Goal: Complete application form: Complete application form

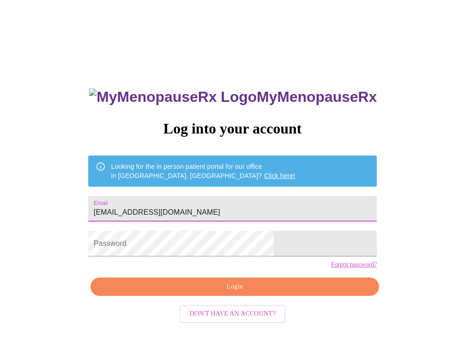
type input "cfox0404@me.com"
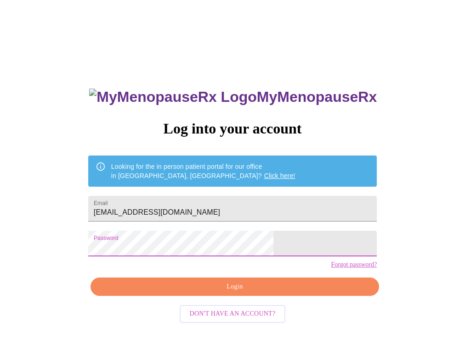
click at [193, 293] on span "Login" at bounding box center [234, 286] width 267 height 11
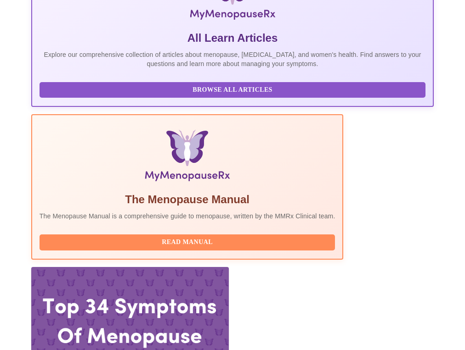
scroll to position [192, 0]
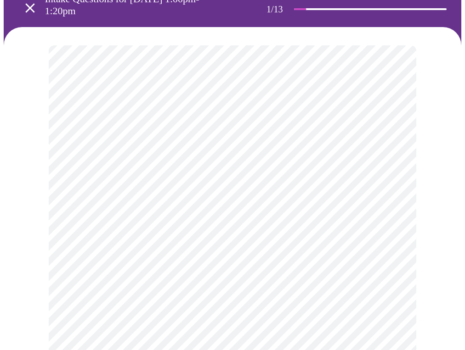
scroll to position [64, 0]
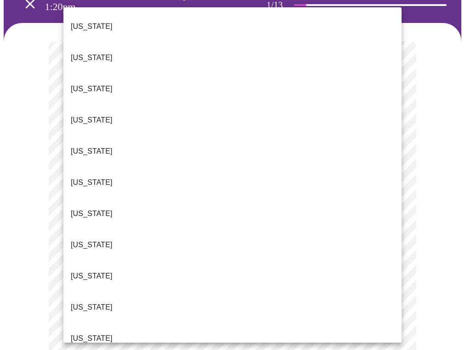
scroll to position [254, 0]
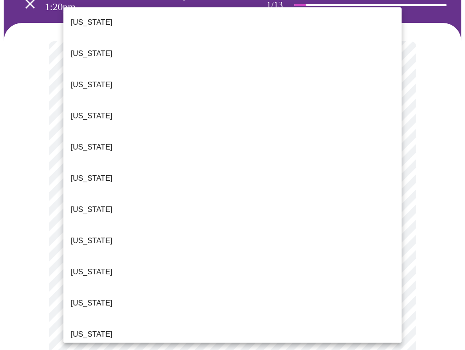
click at [79, 298] on p "Louisiana" at bounding box center [92, 303] width 42 height 11
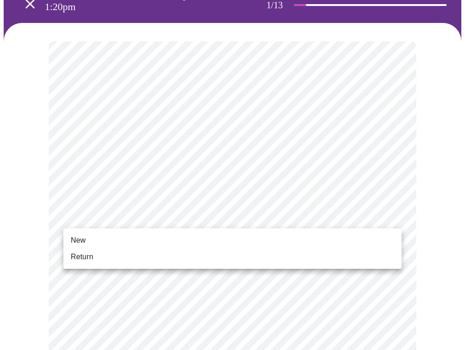
click at [136, 239] on li "New" at bounding box center [232, 240] width 338 height 17
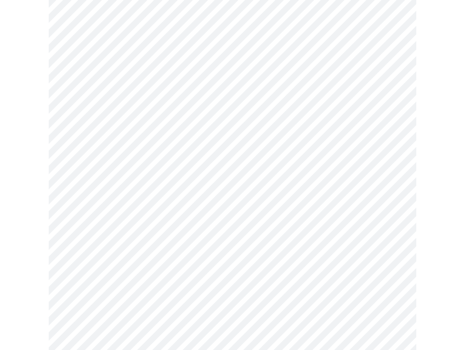
scroll to position [276, 0]
click at [32, 175] on div at bounding box center [232, 190] width 457 height 761
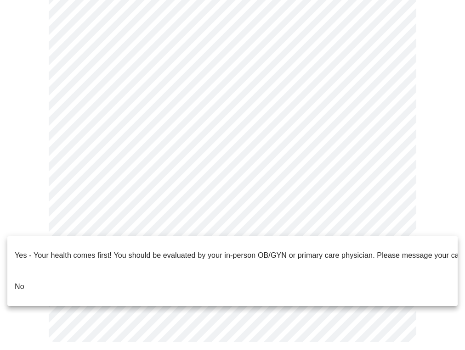
click at [92, 273] on li "No" at bounding box center [232, 286] width 450 height 31
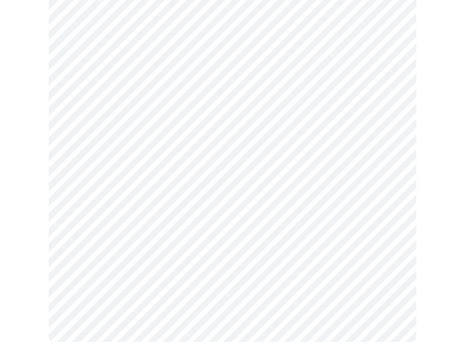
scroll to position [0, 0]
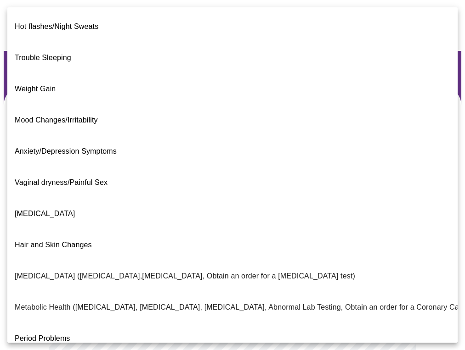
click at [225, 204] on body "MyMenopauseRx Appointments Messaging Labs Uploads Medications Community Refer a…" at bounding box center [232, 289] width 457 height 570
click at [172, 105] on li "Mood Changes/Irritability" at bounding box center [232, 120] width 450 height 31
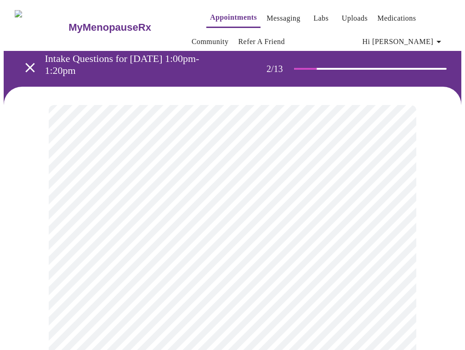
click at [23, 229] on div at bounding box center [232, 328] width 457 height 482
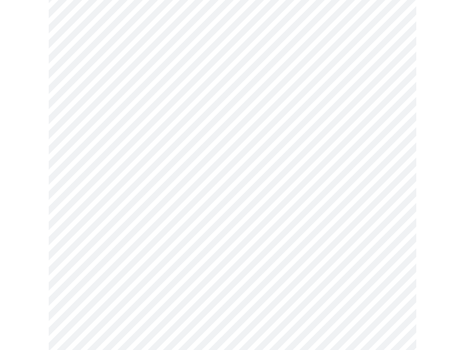
scroll to position [133, 0]
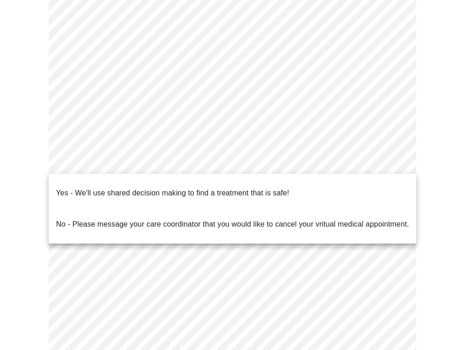
click at [95, 168] on body "MyMenopauseRx Appointments Messaging Labs Uploads Medications Community Refer a…" at bounding box center [232, 153] width 457 height 565
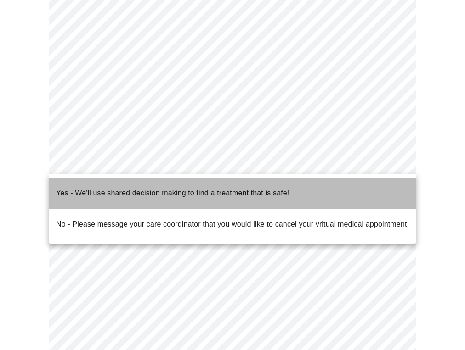
click at [90, 189] on p "Yes - We'll use shared decision making to find a treatment that is safe!" at bounding box center [172, 193] width 233 height 11
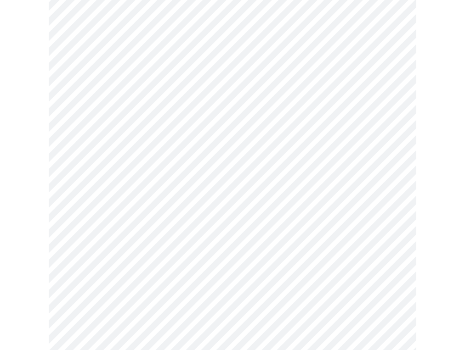
click at [450, 264] on div at bounding box center [232, 182] width 457 height 457
click at [446, 299] on div at bounding box center [232, 182] width 457 height 457
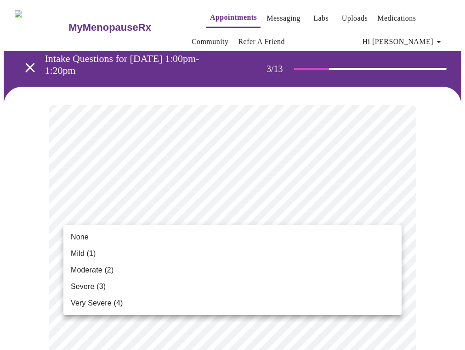
click at [253, 234] on li "None" at bounding box center [232, 237] width 338 height 17
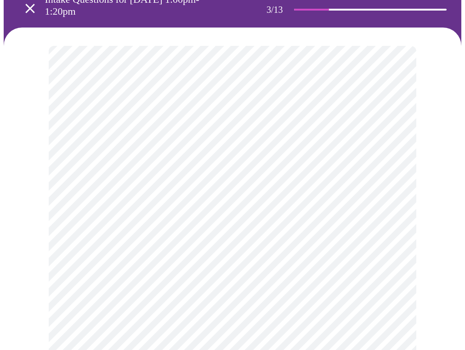
scroll to position [111, 0]
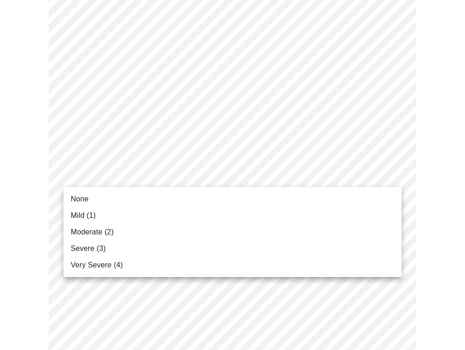
click at [80, 211] on span "Mild (1)" at bounding box center [83, 215] width 25 height 11
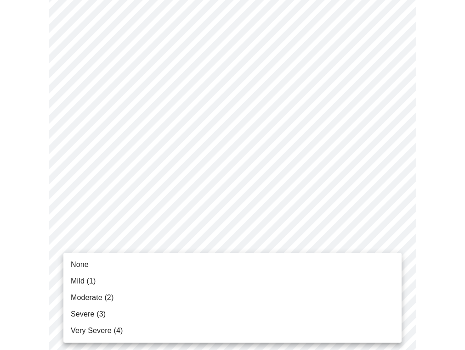
click at [92, 310] on span "Severe (3)" at bounding box center [88, 314] width 35 height 11
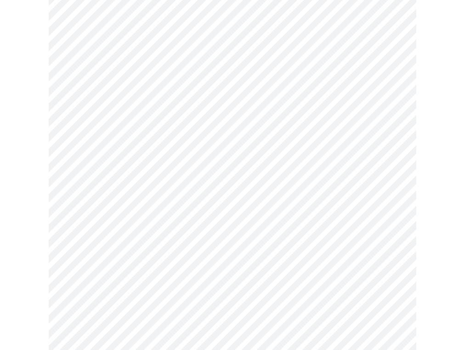
scroll to position [230, 0]
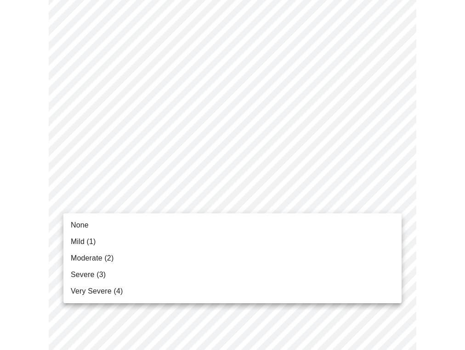
click at [90, 271] on span "Severe (3)" at bounding box center [88, 274] width 35 height 11
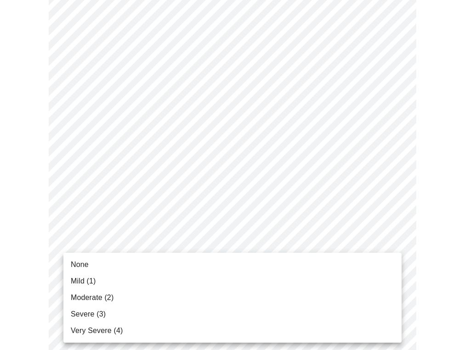
click at [89, 316] on span "Severe (3)" at bounding box center [88, 314] width 35 height 11
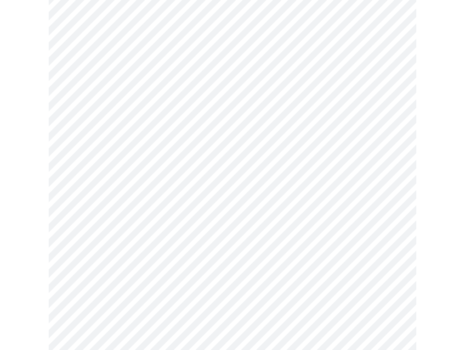
click at [102, 183] on body "MyMenopauseRx Appointments Messaging Labs Uploads Medications Community Refer a…" at bounding box center [232, 224] width 457 height 1173
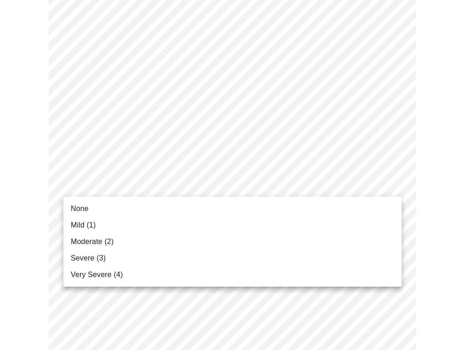
click at [88, 253] on li "Severe (3)" at bounding box center [232, 258] width 338 height 17
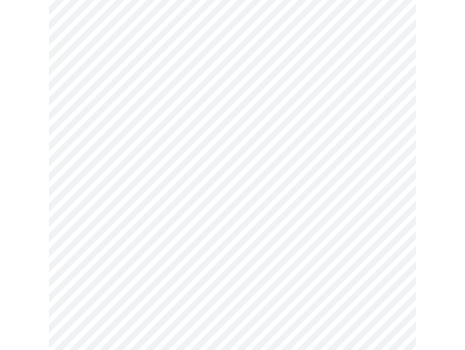
scroll to position [478, 0]
click at [129, 142] on body "MyMenopauseRx Appointments Messaging Labs Uploads Medications Community Refer a…" at bounding box center [232, 105] width 457 height 1161
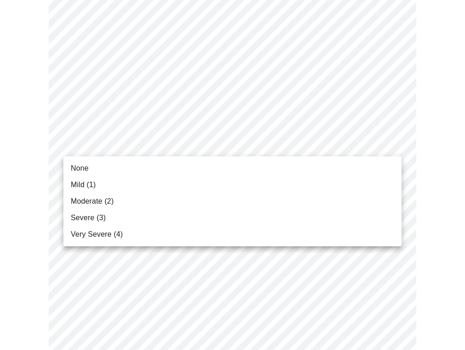
click at [97, 219] on span "Severe (3)" at bounding box center [88, 218] width 35 height 11
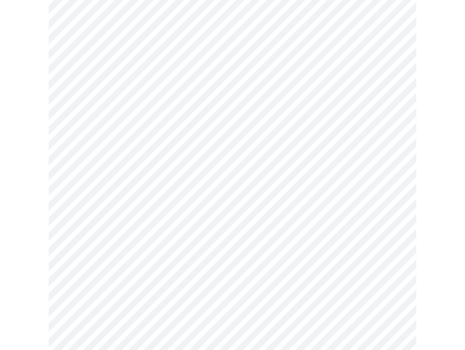
click at [44, 213] on div at bounding box center [232, 141] width 457 height 1066
click at [93, 217] on body "MyMenopauseRx Appointments Messaging Labs Uploads Medications Community Refer a…" at bounding box center [232, 99] width 457 height 1149
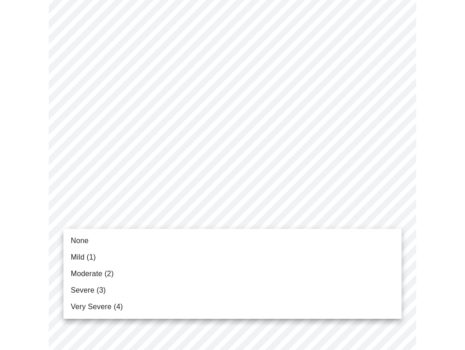
click at [82, 272] on span "Moderate (2)" at bounding box center [92, 274] width 43 height 11
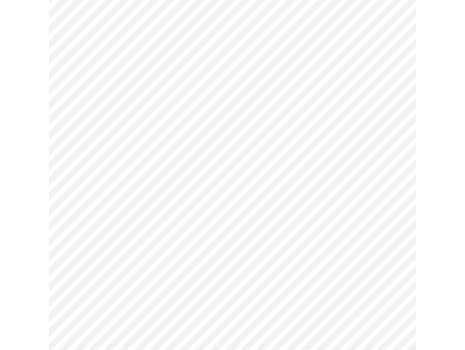
scroll to position [579, 0]
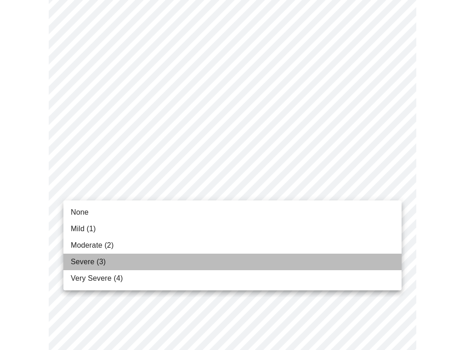
click at [77, 260] on span "Severe (3)" at bounding box center [88, 262] width 35 height 11
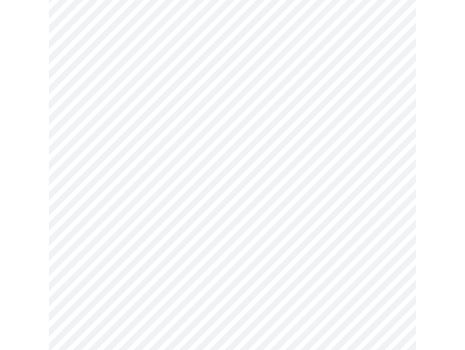
click at [39, 248] on div at bounding box center [232, 27] width 457 height 1041
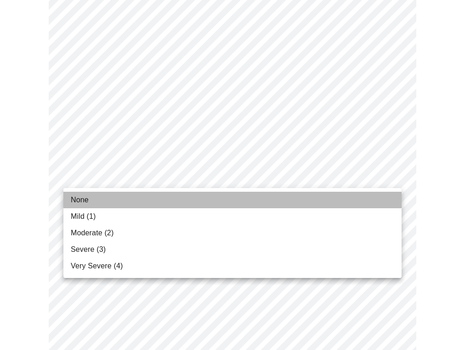
click at [77, 203] on span "None" at bounding box center [80, 200] width 18 height 11
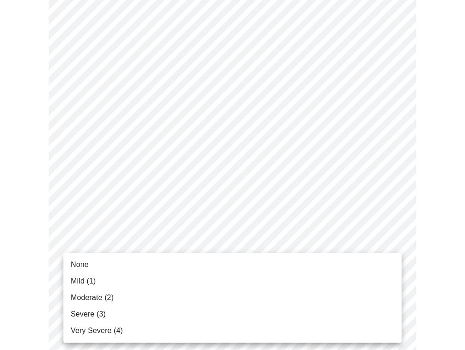
click at [102, 264] on li "None" at bounding box center [232, 265] width 338 height 17
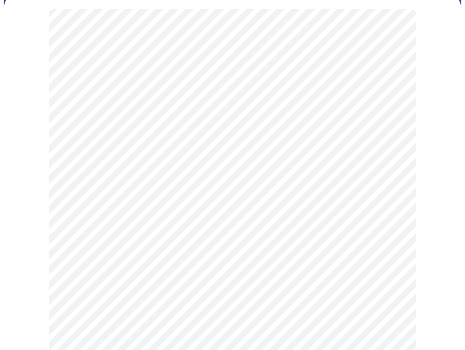
scroll to position [94, 0]
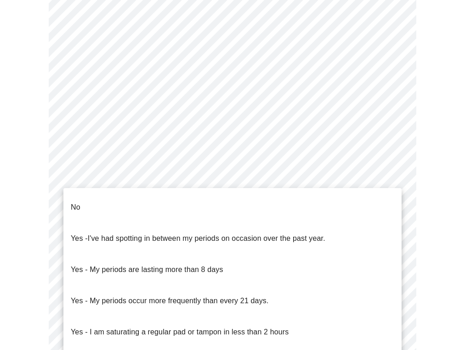
click at [153, 179] on body "MyMenopauseRx Appointments Messaging Labs Uploads Medications Community Refer a…" at bounding box center [232, 87] width 457 height 886
click at [157, 201] on li "No" at bounding box center [232, 207] width 338 height 31
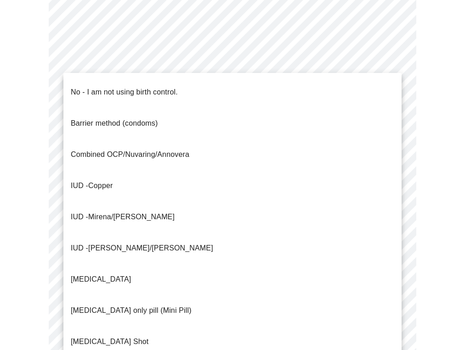
click at [150, 242] on body "MyMenopauseRx Appointments Messaging Labs Uploads Medications Community Refer a…" at bounding box center [232, 84] width 457 height 881
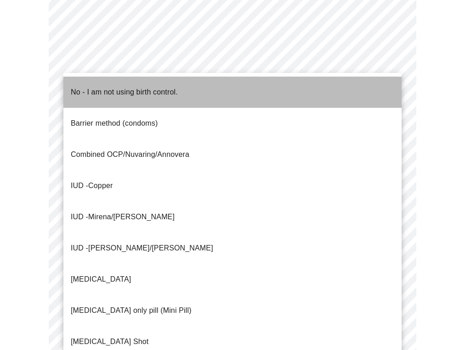
click at [153, 87] on p "No - I am not using birth control." at bounding box center [124, 92] width 107 height 11
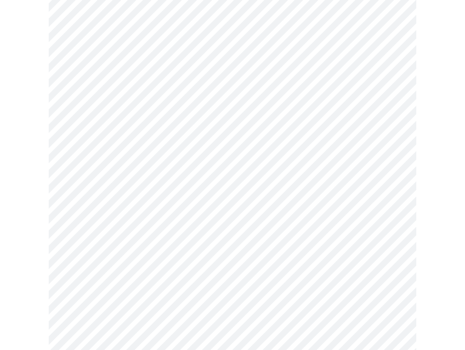
click at [115, 303] on body "MyMenopauseRx Appointments Messaging Labs Uploads Medications Community Refer a…" at bounding box center [232, 82] width 457 height 876
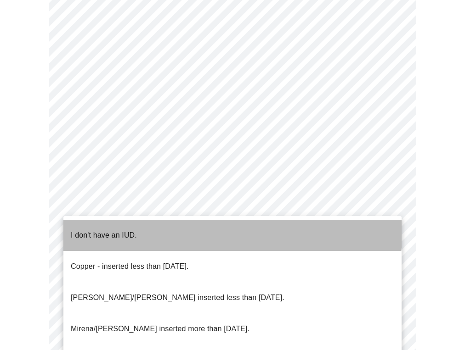
click at [118, 230] on p "I don't have an IUD." at bounding box center [104, 235] width 66 height 11
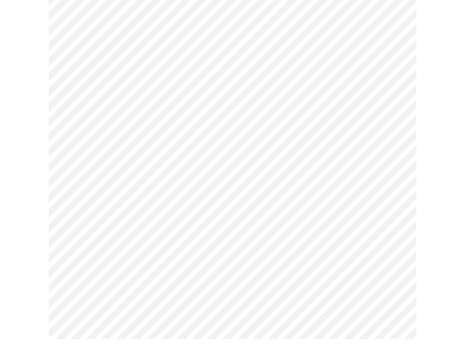
scroll to position [514, 0]
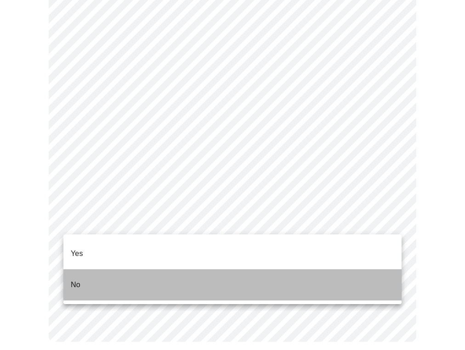
click at [96, 269] on li "No" at bounding box center [232, 284] width 338 height 31
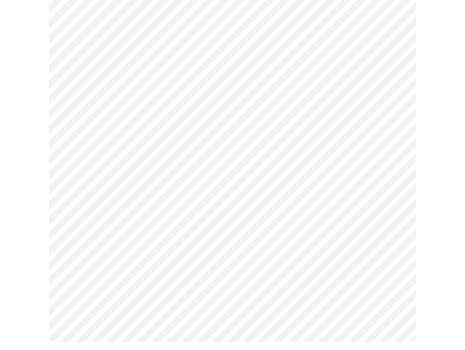
scroll to position [0, 0]
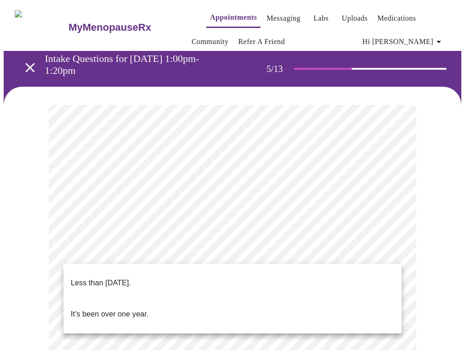
click at [158, 248] on body "MyMenopauseRx Appointments Messaging Labs Uploads Medications Community Refer a…" at bounding box center [232, 342] width 457 height 677
click at [131, 278] on p "Less than one year ago." at bounding box center [101, 283] width 60 height 11
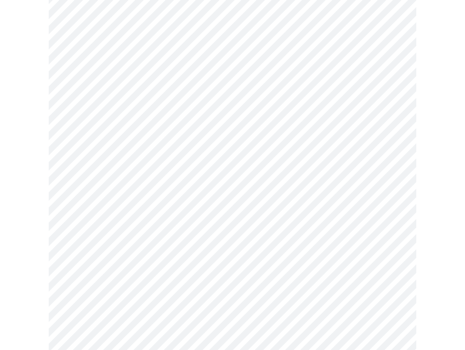
scroll to position [110, 0]
click at [427, 252] on div at bounding box center [232, 261] width 457 height 569
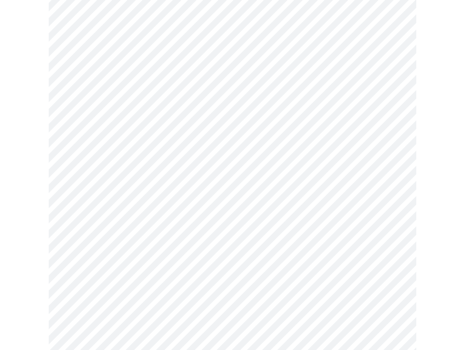
scroll to position [214, 0]
click at [28, 283] on div at bounding box center [232, 147] width 457 height 549
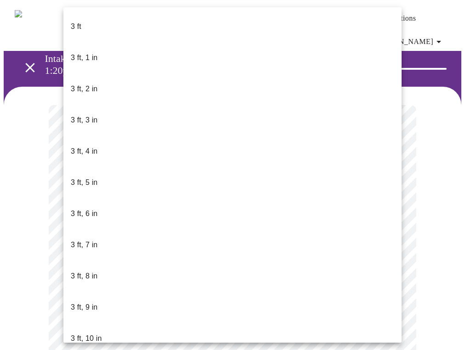
click at [103, 281] on body "MyMenopauseRx Appointments Messaging Labs Uploads Medications Community Refer a…" at bounding box center [232, 258] width 457 height 509
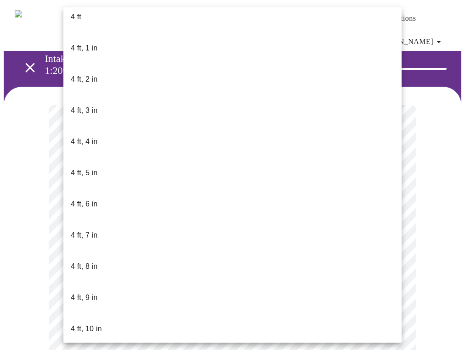
scroll to position [564, 0]
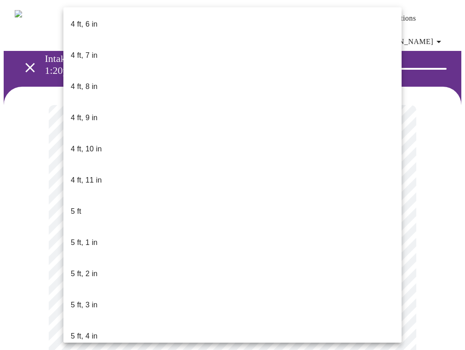
click at [96, 196] on li "5 ft" at bounding box center [232, 211] width 338 height 31
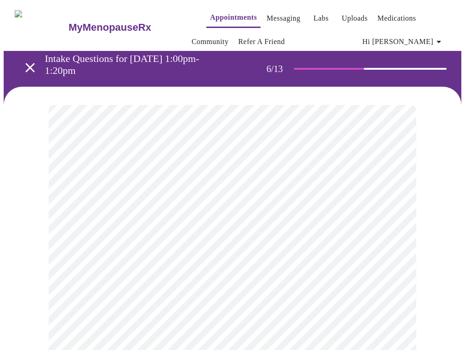
click at [41, 266] on div at bounding box center [232, 297] width 457 height 421
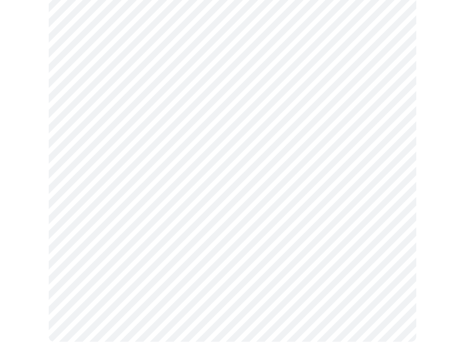
scroll to position [127, 0]
click at [433, 225] on div at bounding box center [232, 160] width 457 height 401
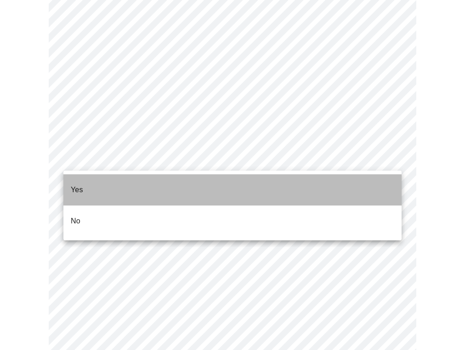
click at [82, 189] on span "Yes" at bounding box center [77, 190] width 12 height 26
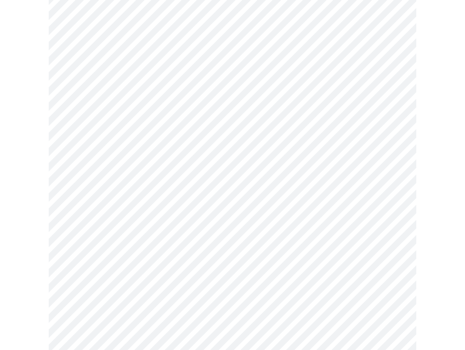
scroll to position [503, 0]
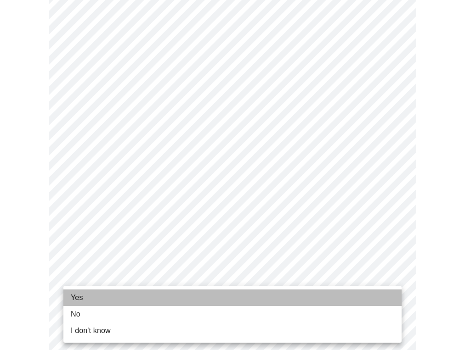
click at [118, 291] on li "Yes" at bounding box center [232, 298] width 338 height 17
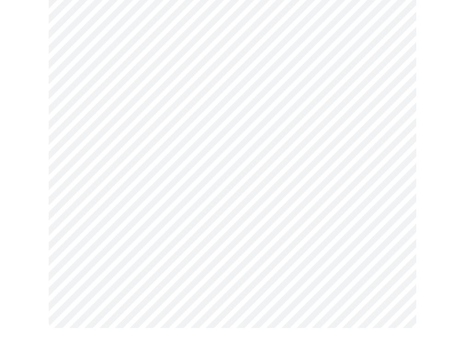
scroll to position [0, 0]
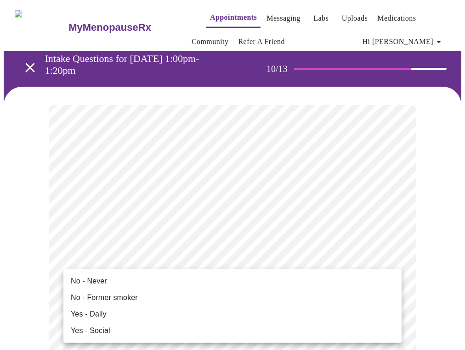
click at [220, 276] on li "No - Never" at bounding box center [232, 281] width 338 height 17
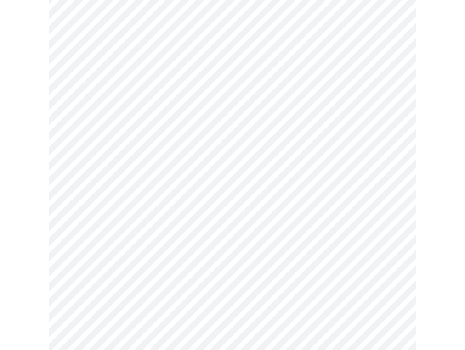
scroll to position [171, 0]
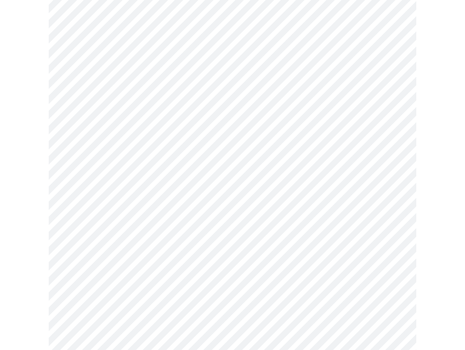
scroll to position [690, 0]
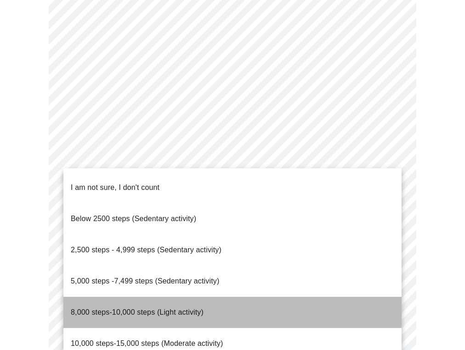
click at [95, 297] on li "8,000 steps-10,000 steps (Light activity)" at bounding box center [232, 312] width 338 height 31
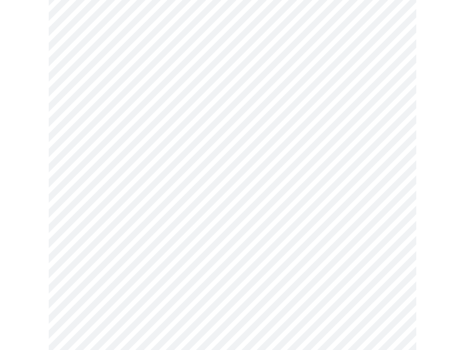
scroll to position [825, 0]
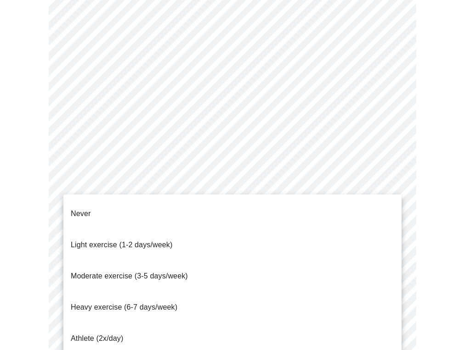
click at [149, 240] on p "Light exercise (1-2 days/week)" at bounding box center [122, 245] width 102 height 11
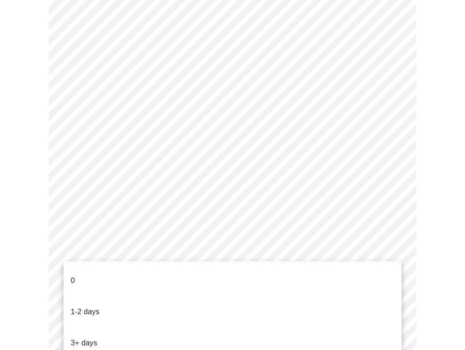
click at [127, 328] on li "3+ days" at bounding box center [232, 343] width 338 height 31
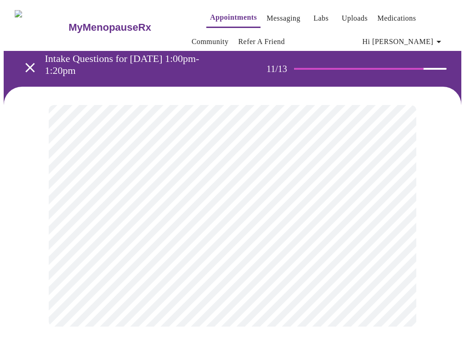
scroll to position [0, 0]
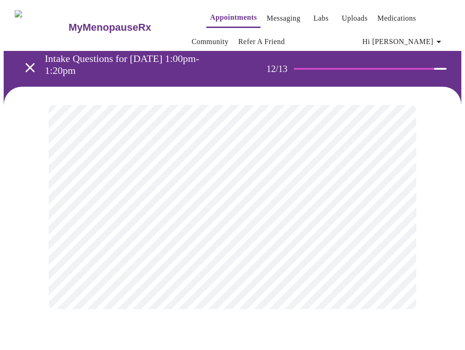
click at [310, 206] on body "MyMenopauseRx Appointments Messaging Labs Uploads Medications Community Refer a…" at bounding box center [232, 166] width 457 height 324
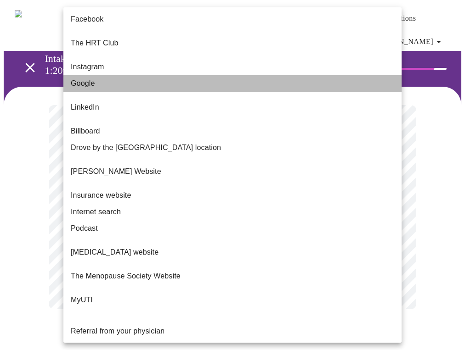
click at [237, 79] on li "Google" at bounding box center [232, 83] width 338 height 17
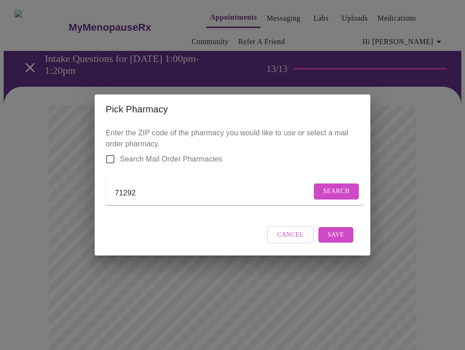
type input "71292"
click at [342, 189] on span "Search" at bounding box center [336, 191] width 27 height 11
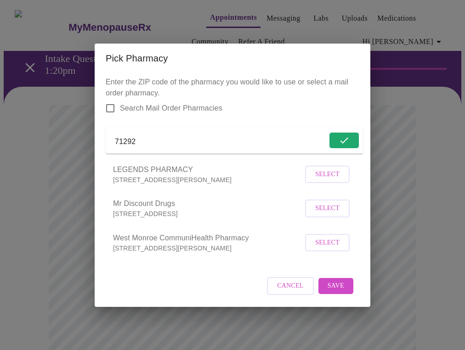
click at [323, 214] on span "Select" at bounding box center [327, 208] width 24 height 11
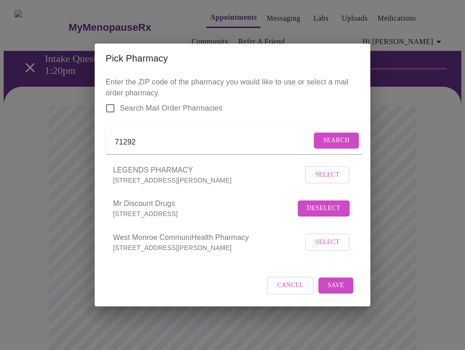
click at [336, 292] on span "Save" at bounding box center [335, 285] width 17 height 11
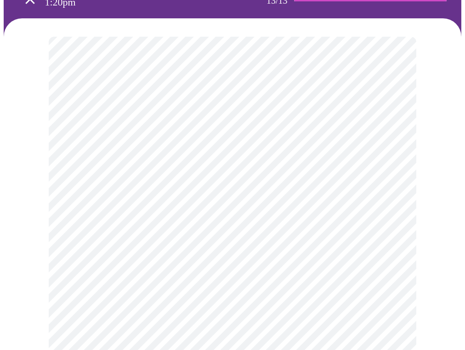
scroll to position [105, 0]
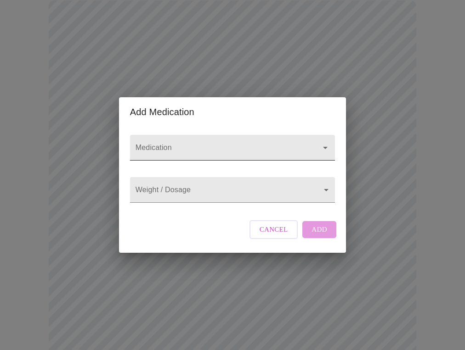
click at [210, 150] on input "Medication" at bounding box center [219, 152] width 171 height 17
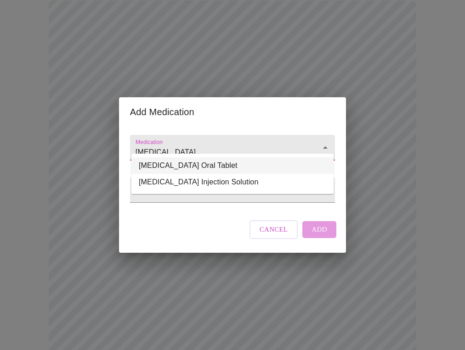
click at [184, 169] on li "Ativan Oral Tablet" at bounding box center [232, 165] width 202 height 17
type input "Ativan Oral Tablet"
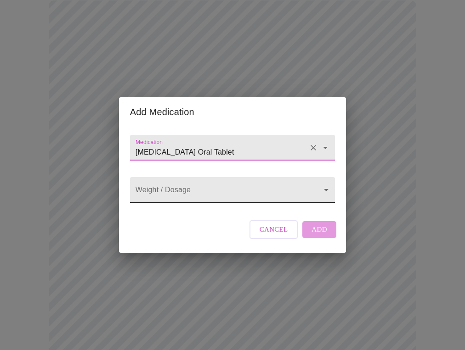
click at [175, 190] on body "MyMenopauseRx Appointments Messaging Labs Uploads Medications Community Refer a…" at bounding box center [232, 252] width 457 height 707
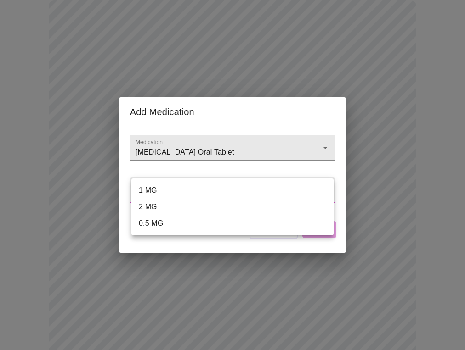
click at [156, 222] on li "0.5 MG" at bounding box center [232, 223] width 202 height 17
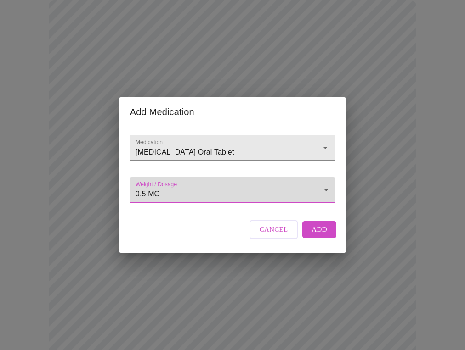
type input "0.5 MG"
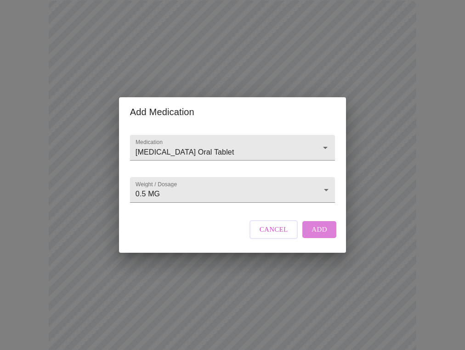
click at [311, 236] on span "Add" at bounding box center [319, 230] width 16 height 12
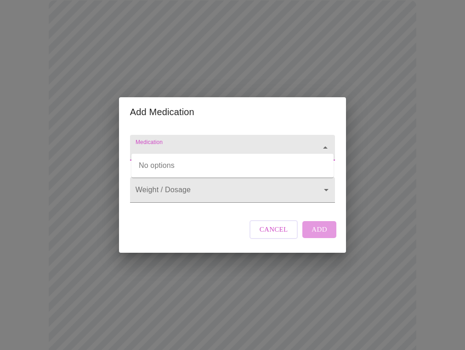
type input "e"
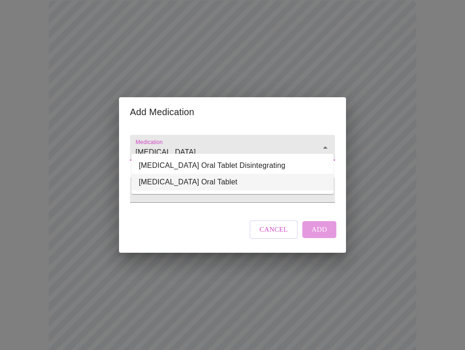
click at [195, 185] on li "Remeron Oral Tablet" at bounding box center [232, 182] width 202 height 17
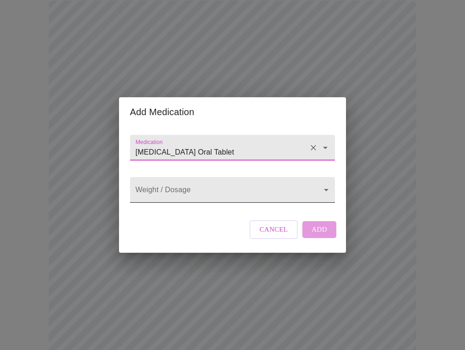
click at [191, 190] on body "MyMenopauseRx Appointments Messaging Labs Uploads Medications Community Refer a…" at bounding box center [232, 262] width 457 height 727
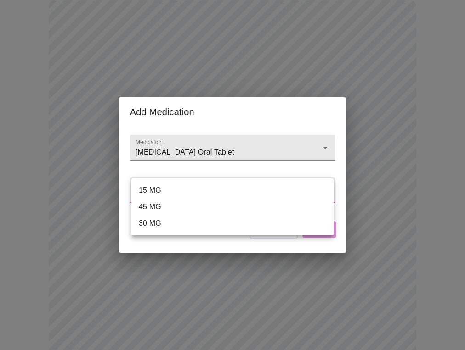
click at [200, 165] on div at bounding box center [232, 175] width 465 height 350
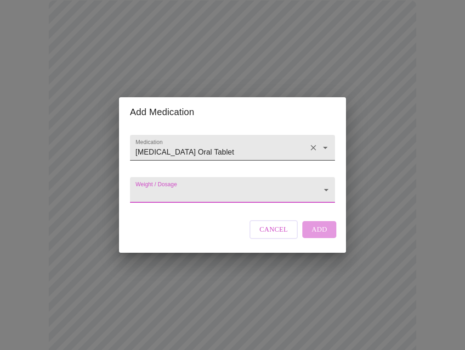
click at [217, 144] on input "Remeron Oral Tablet" at bounding box center [219, 152] width 171 height 17
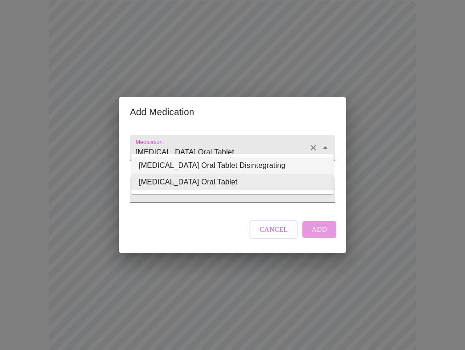
click at [210, 163] on li "Remeron SolTab Oral Tablet Disintegrating" at bounding box center [232, 165] width 202 height 17
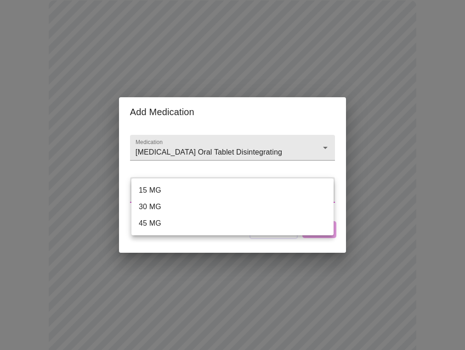
click at [207, 181] on body "MyMenopauseRx Appointments Messaging Labs Uploads Medications Community Refer a…" at bounding box center [232, 262] width 457 height 727
click at [221, 130] on div at bounding box center [232, 175] width 465 height 350
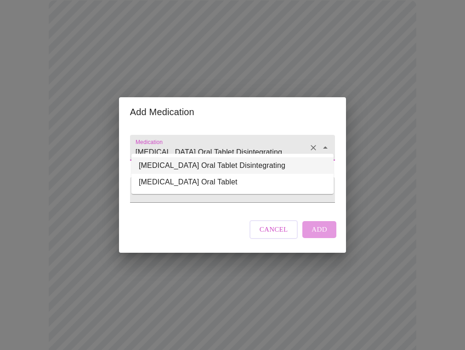
click at [230, 144] on input "Remeron SolTab Oral Tablet Disintegrating" at bounding box center [219, 152] width 171 height 17
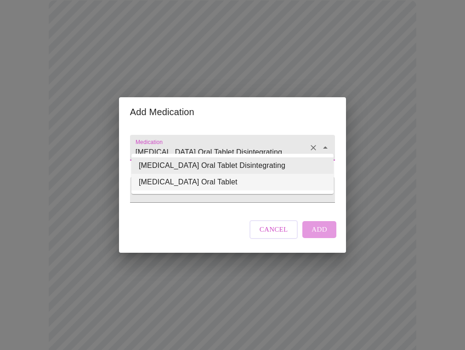
click at [208, 182] on li "Remeron Oral Tablet" at bounding box center [232, 182] width 202 height 17
type input "Remeron Oral Tablet"
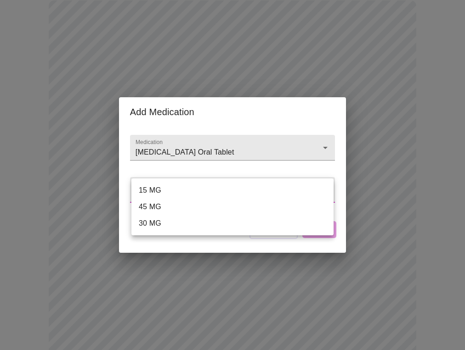
click at [250, 190] on body "MyMenopauseRx Appointments Messaging Labs Uploads Medications Community Refer a…" at bounding box center [232, 262] width 457 height 727
click at [244, 190] on li "15 MG" at bounding box center [232, 190] width 202 height 17
type input "15 MG"
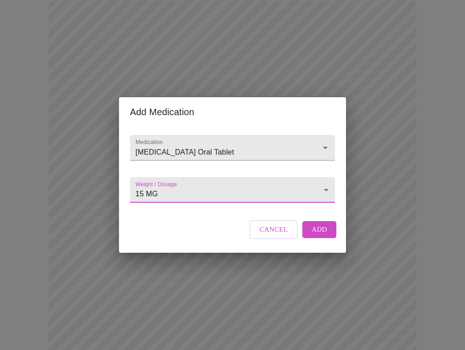
click at [310, 238] on button "Add" at bounding box center [319, 229] width 34 height 17
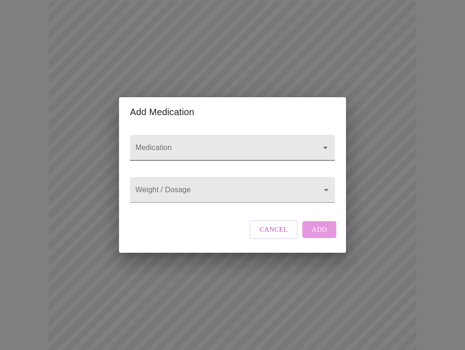
click at [196, 144] on input "Medication" at bounding box center [219, 152] width 171 height 17
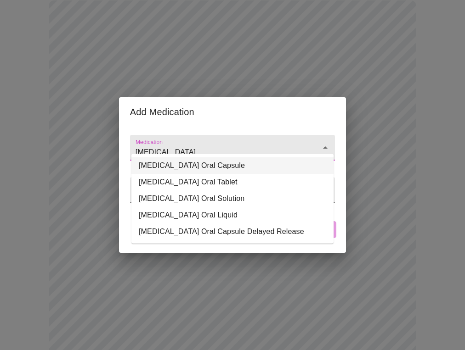
click at [178, 166] on li "PROzac Oral Capsule" at bounding box center [232, 165] width 202 height 17
type input "PROzac Oral Capsule"
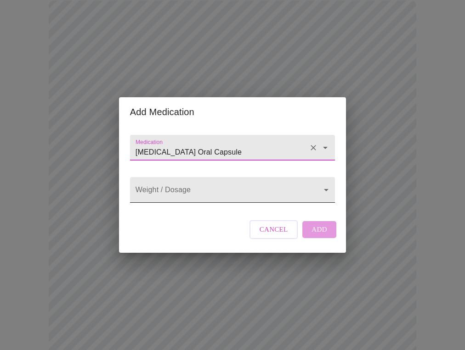
click at [170, 185] on body "MyMenopauseRx Appointments Messaging Labs Uploads Medications Community Refer a…" at bounding box center [232, 279] width 457 height 761
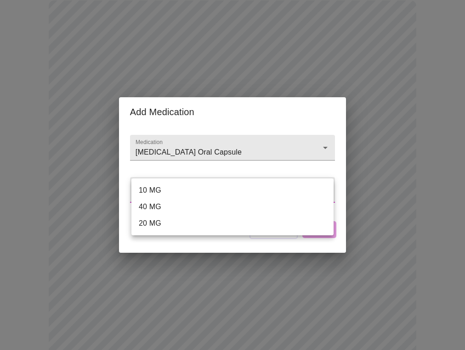
click at [160, 204] on li "40 MG" at bounding box center [232, 207] width 202 height 17
type input "40 MG"
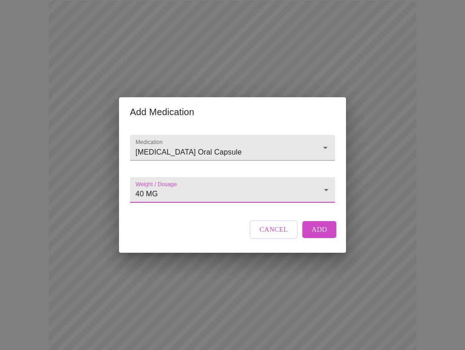
click at [307, 238] on button "Add" at bounding box center [319, 229] width 34 height 17
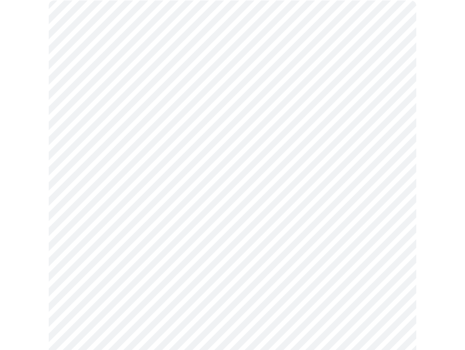
click at [48, 203] on div at bounding box center [232, 338] width 457 height 712
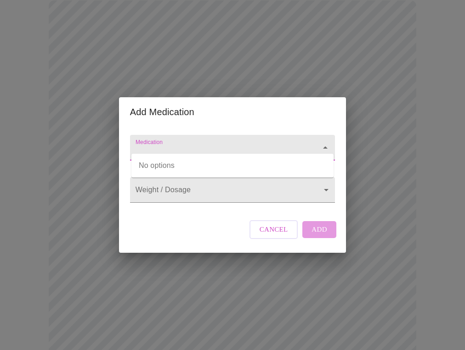
click at [176, 145] on input "Medication" at bounding box center [219, 152] width 171 height 17
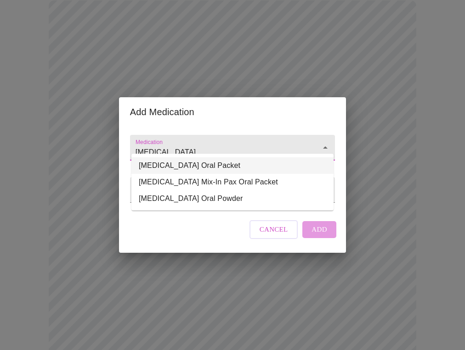
click at [169, 170] on li "MiraLax Oral Packet" at bounding box center [232, 165] width 202 height 17
type input "MiraLax Oral Packet"
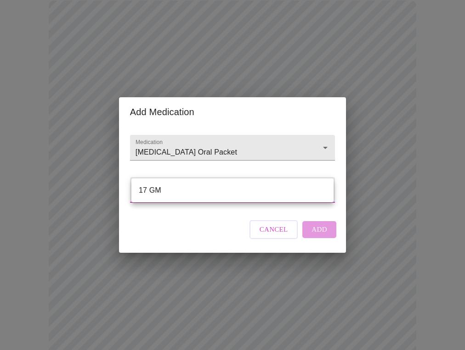
click at [167, 195] on body "MyMenopauseRx Appointments Messaging Labs Uploads Medications Community Refer a…" at bounding box center [232, 296] width 457 height 795
click at [167, 191] on li "17 GM" at bounding box center [232, 190] width 202 height 17
type input "17 GM"
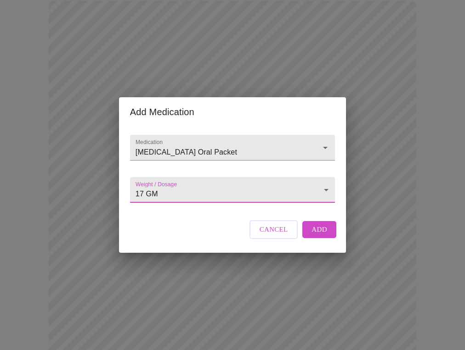
click at [319, 232] on button "Add" at bounding box center [319, 229] width 34 height 17
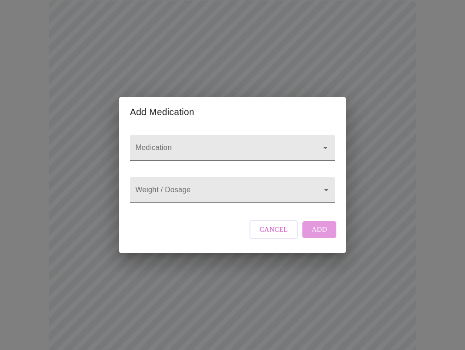
click at [177, 135] on div at bounding box center [232, 148] width 205 height 26
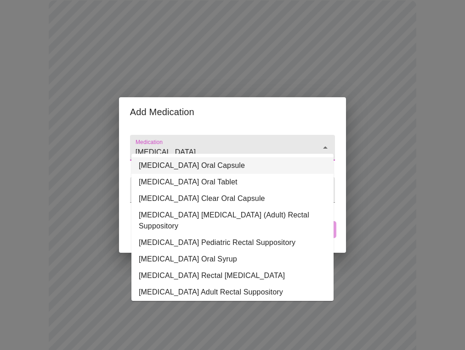
click at [157, 163] on li "Colace Oral Capsule" at bounding box center [232, 165] width 202 height 17
type input "Colace Oral Capsule"
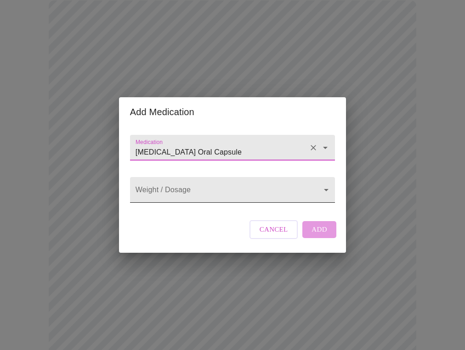
click at [151, 185] on body "MyMenopauseRx Appointments Messaging Labs Uploads Medications Community Refer a…" at bounding box center [232, 313] width 457 height 829
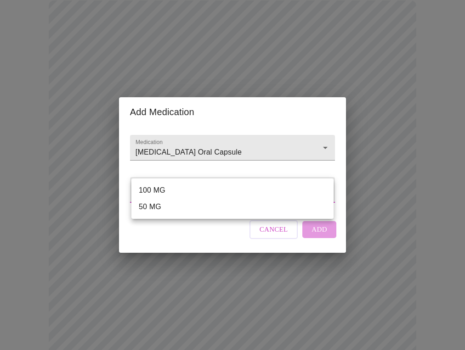
click at [151, 192] on li "100 MG" at bounding box center [232, 190] width 202 height 17
type input "100 MG"
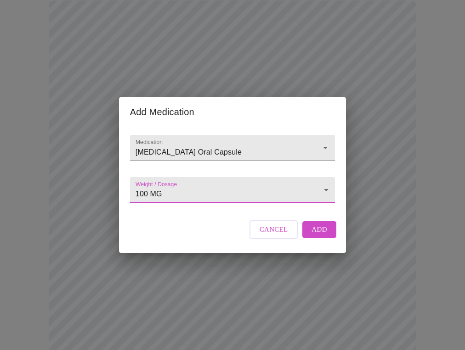
click at [310, 238] on button "Add" at bounding box center [319, 229] width 34 height 17
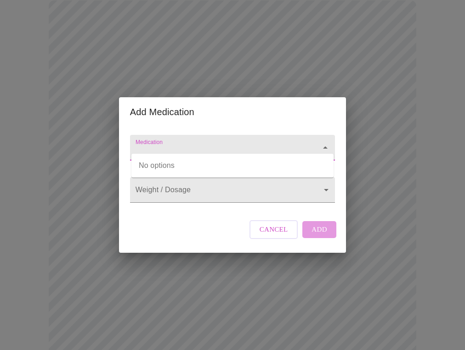
click at [169, 145] on input "Medication" at bounding box center [219, 152] width 171 height 17
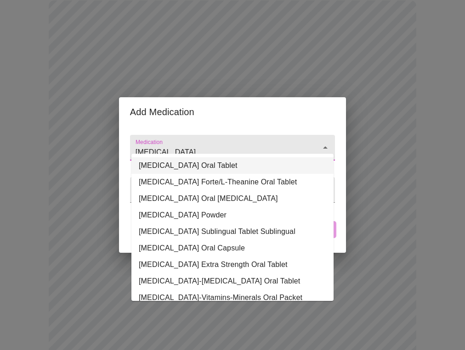
click at [175, 168] on li "Melatonin Oral Tablet" at bounding box center [232, 165] width 202 height 17
type input "Melatonin Oral Tablet"
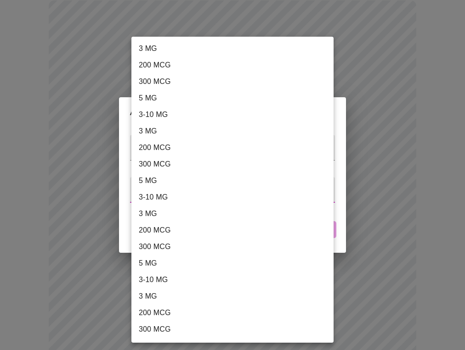
click at [174, 201] on body "MyMenopauseRx Appointments Messaging Labs Uploads Medications Community Refer a…" at bounding box center [232, 330] width 457 height 863
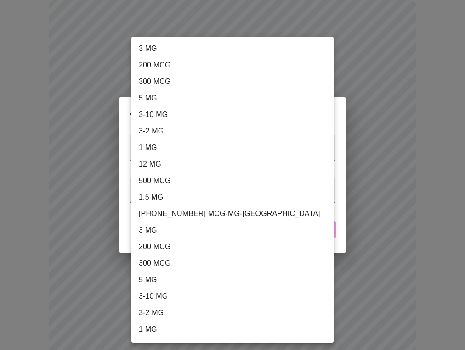
click at [174, 118] on li "3-10 MG" at bounding box center [232, 115] width 202 height 17
type input "3-10 MG"
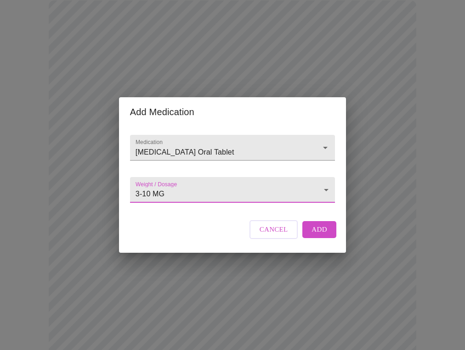
click at [322, 236] on span "Add" at bounding box center [319, 230] width 16 height 12
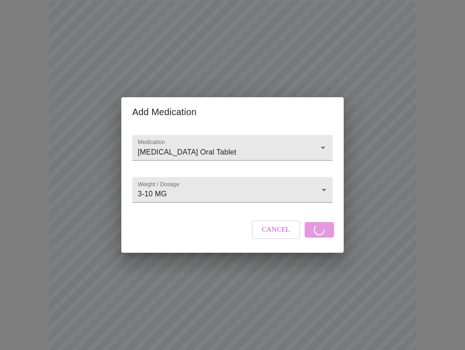
scroll to position [113, 0]
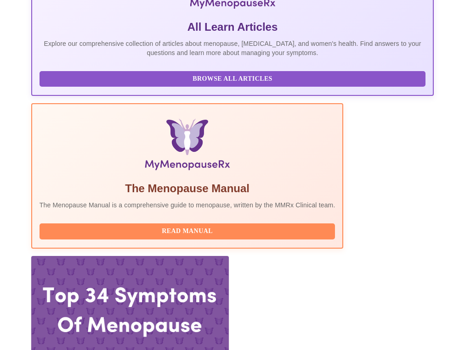
scroll to position [203, 0]
